Goal: Task Accomplishment & Management: Manage account settings

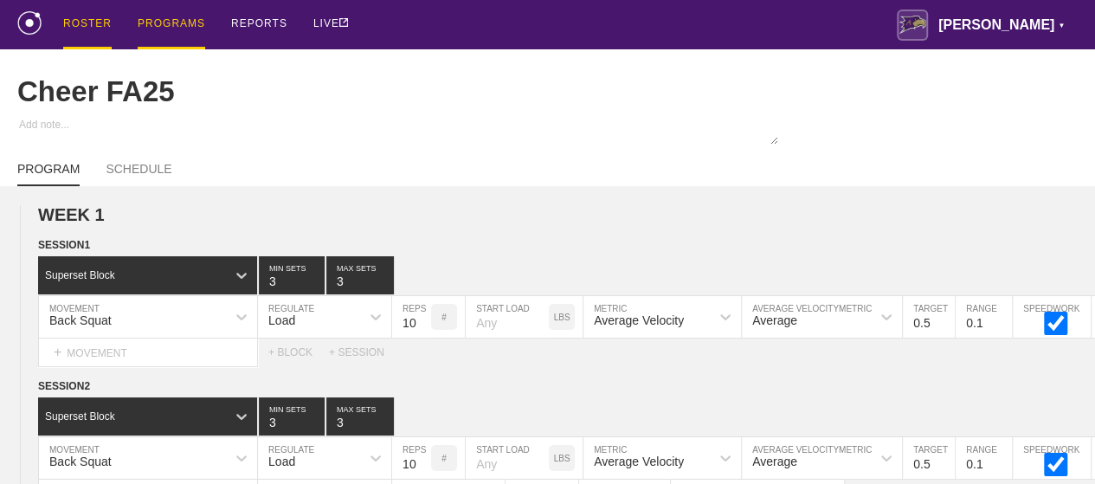
click at [89, 24] on div "ROSTER" at bounding box center [87, 24] width 48 height 49
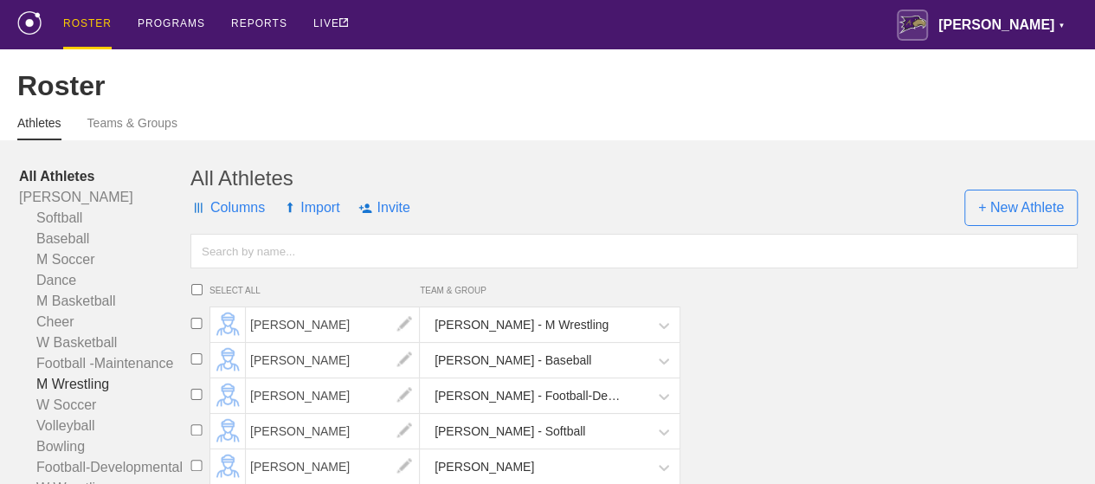
scroll to position [260, 0]
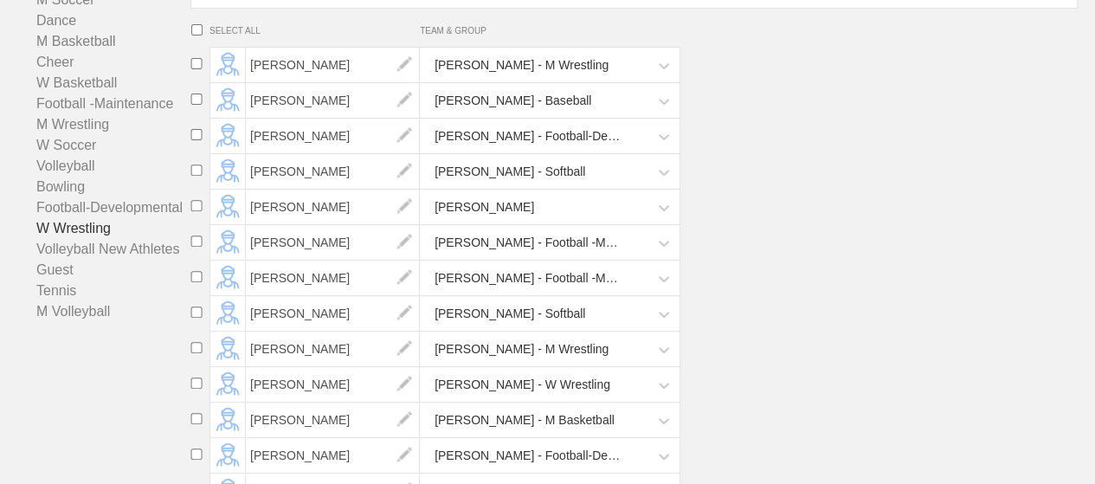
click at [73, 239] on link "W Wrestling" at bounding box center [104, 228] width 171 height 21
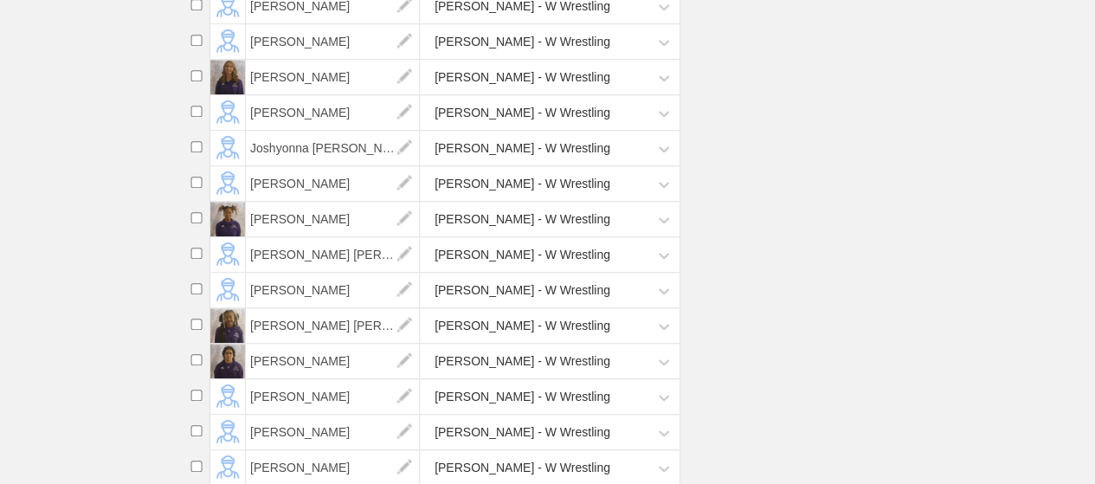
scroll to position [745, 0]
click at [280, 122] on span "[PERSON_NAME]" at bounding box center [333, 111] width 174 height 35
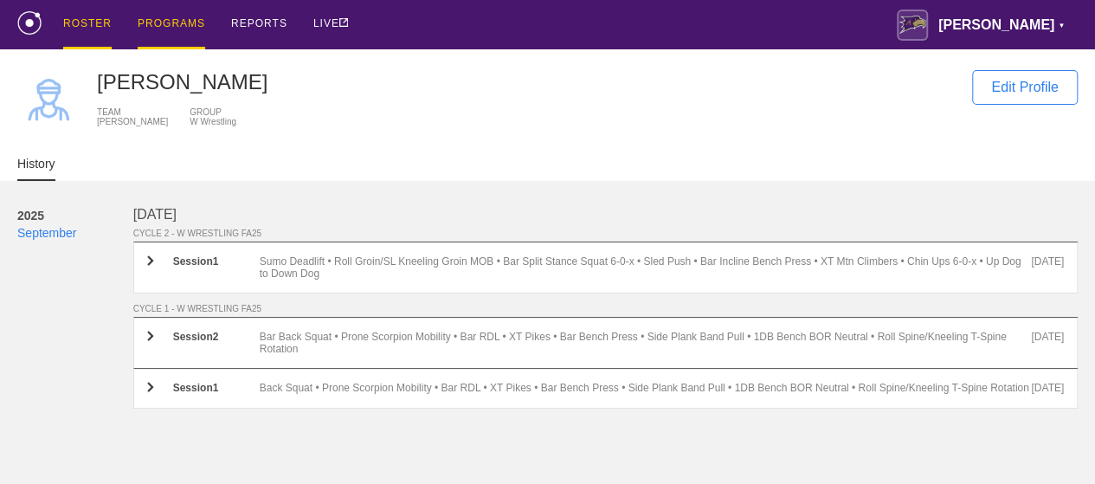
click at [189, 20] on div "PROGRAMS" at bounding box center [172, 24] width 68 height 49
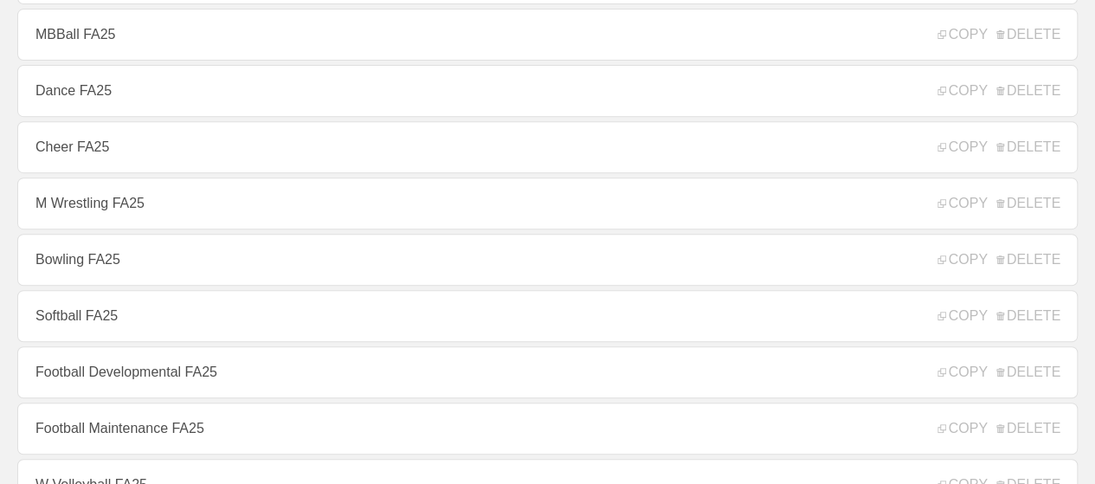
scroll to position [346, 0]
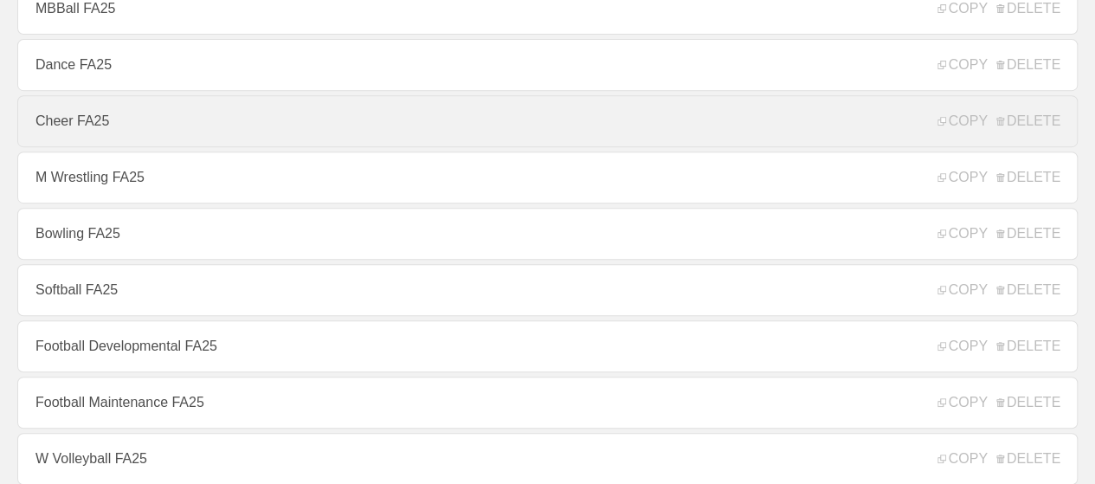
click at [104, 133] on link "Cheer FA25" at bounding box center [547, 121] width 1060 height 52
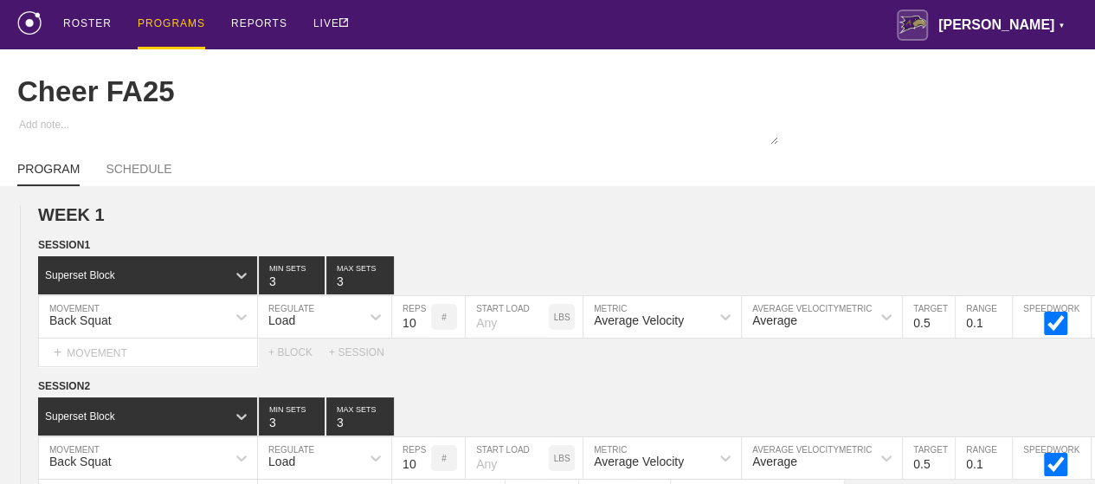
click at [157, 27] on div "PROGRAMS" at bounding box center [172, 24] width 68 height 49
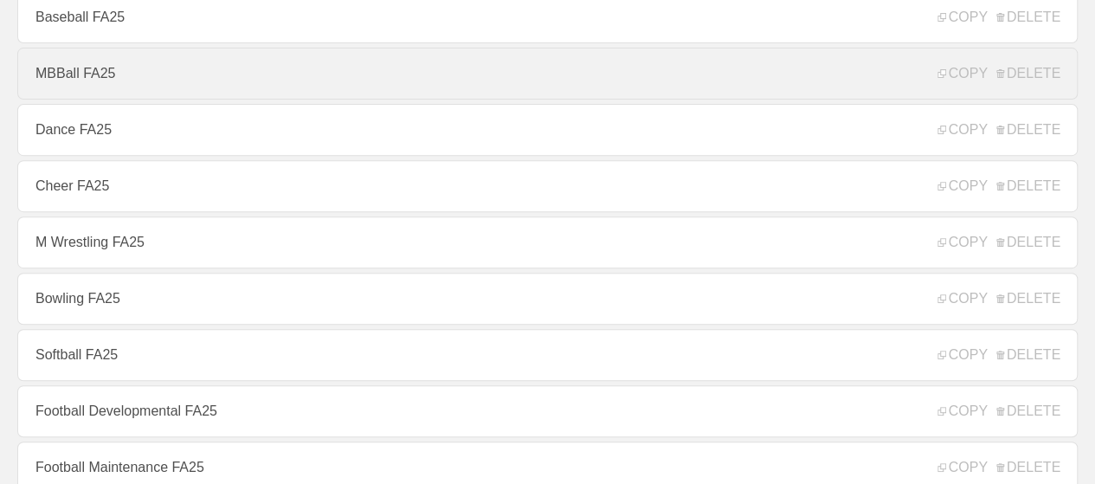
scroll to position [346, 0]
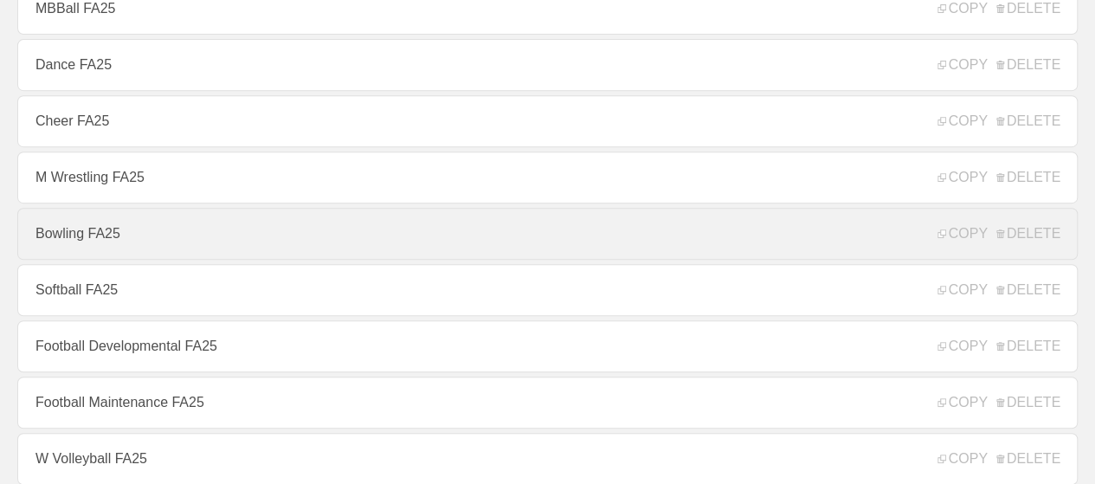
click at [100, 244] on link "Bowling FA25" at bounding box center [547, 234] width 1060 height 52
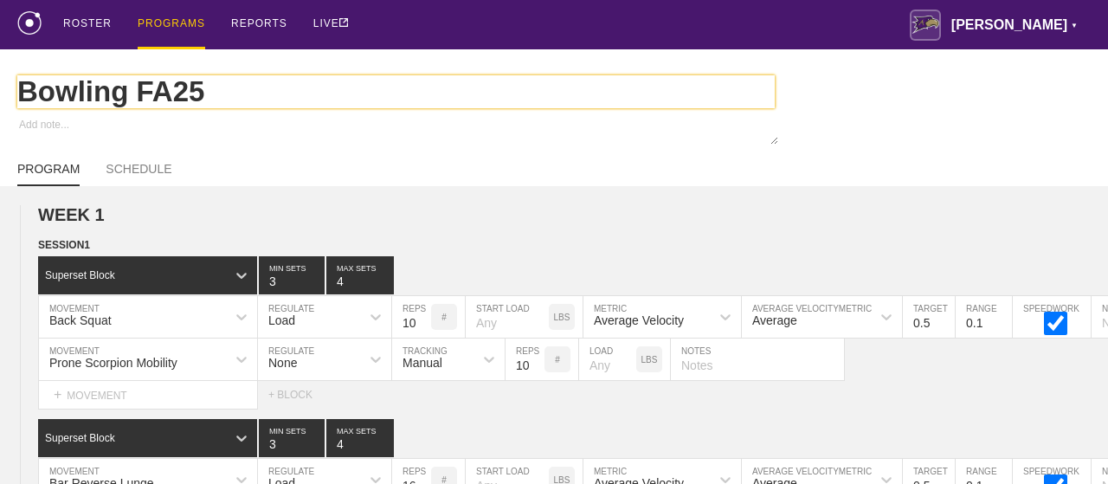
type textarea "x"
type input "Bowling FA25"
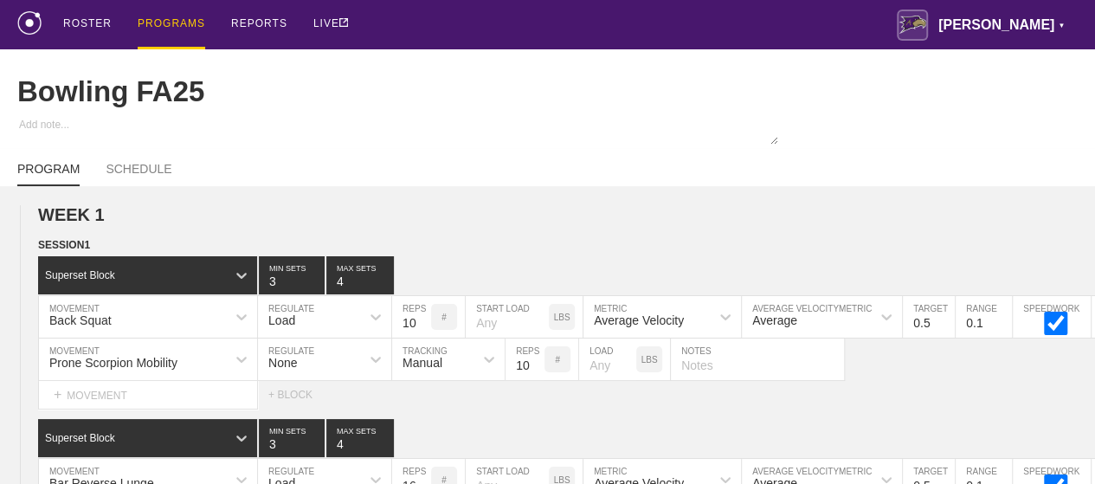
click at [173, 22] on div "PROGRAMS" at bounding box center [172, 24] width 68 height 49
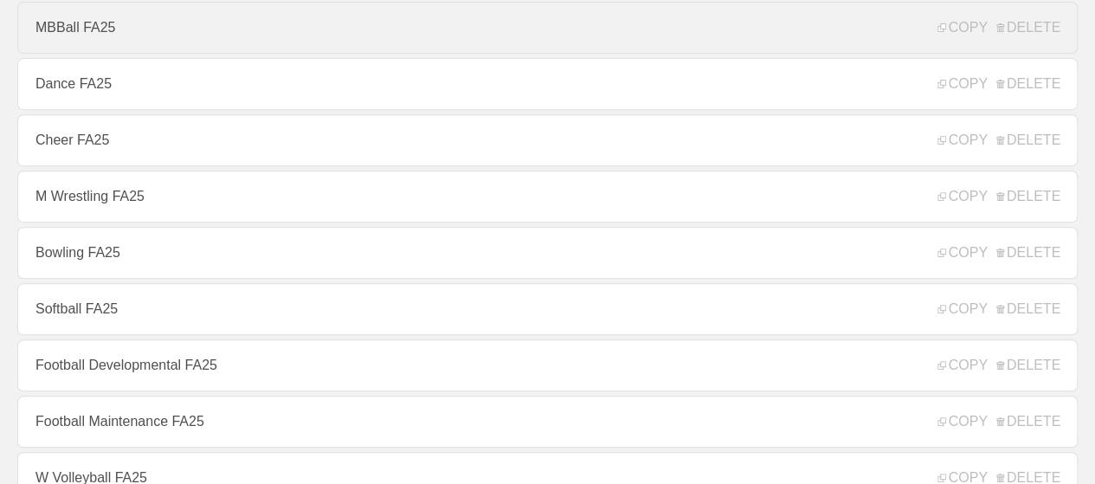
scroll to position [346, 0]
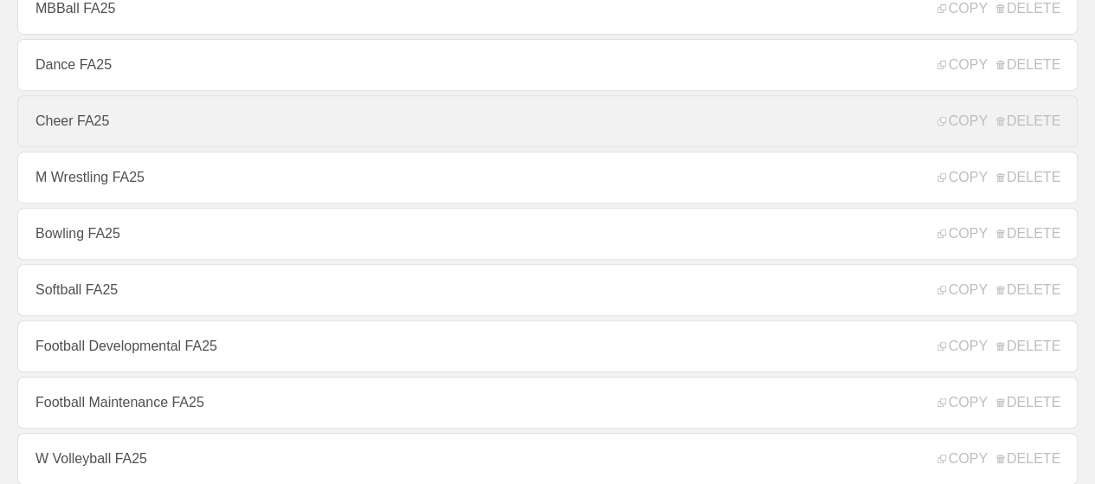
click at [71, 141] on link "Cheer FA25" at bounding box center [547, 121] width 1060 height 52
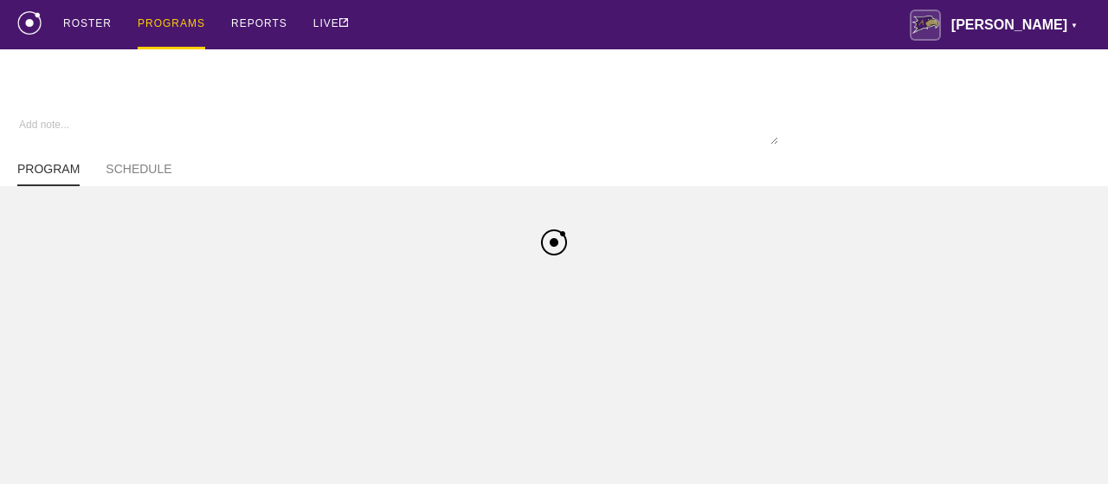
type textarea "x"
type input "Cheer FA25"
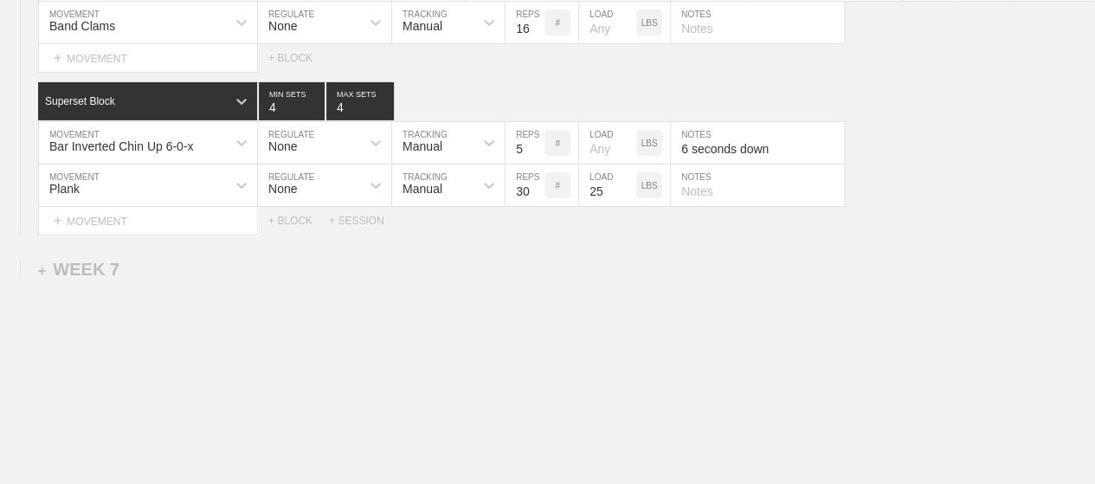
scroll to position [9779, 0]
